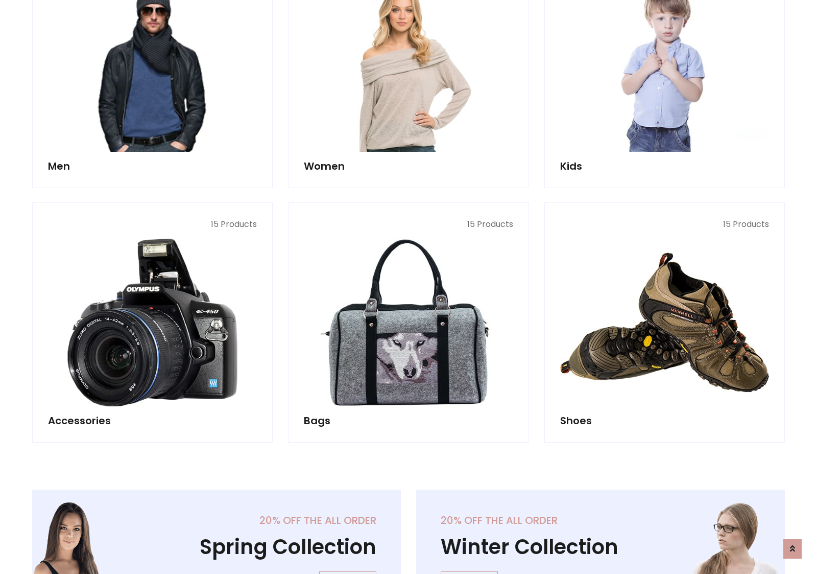
scroll to position [342, 0]
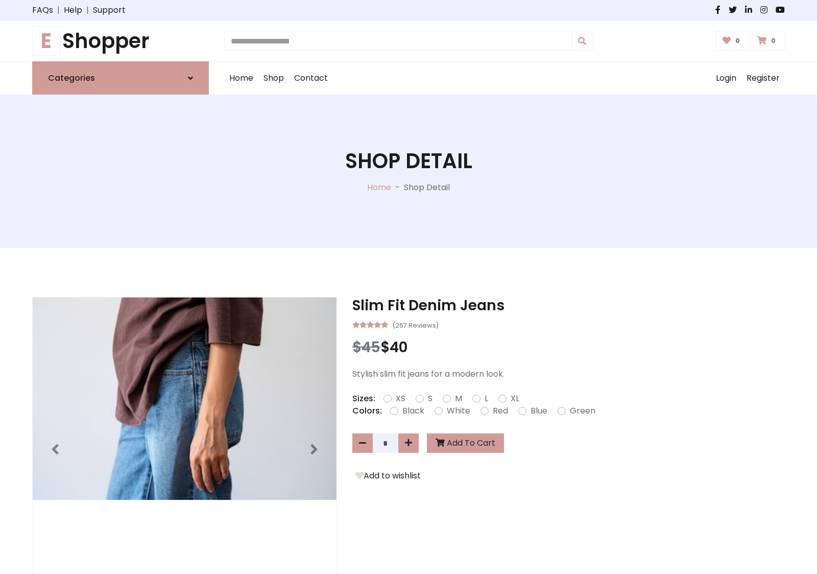
click at [121, 41] on h1 "E Shopper" at bounding box center [120, 41] width 177 height 25
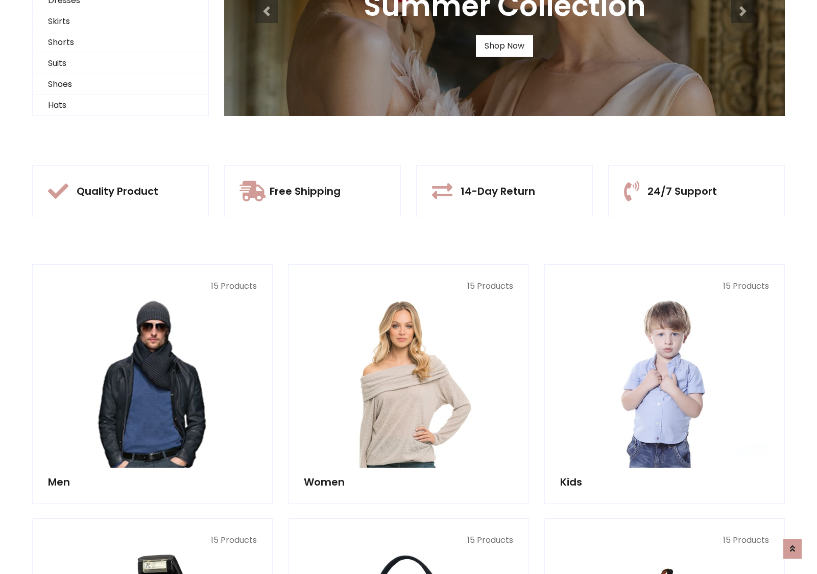
scroll to position [99, 0]
